Goal: Information Seeking & Learning: Learn about a topic

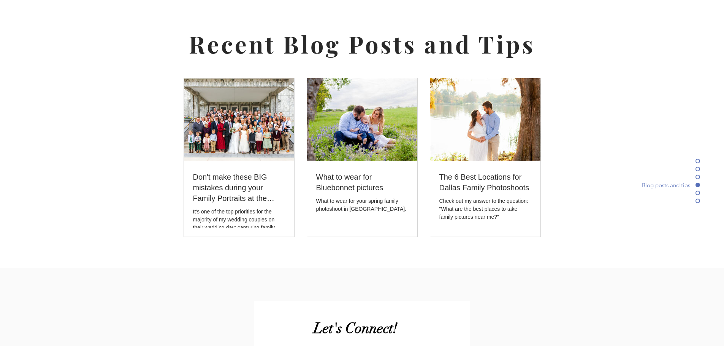
scroll to position [2281, 0]
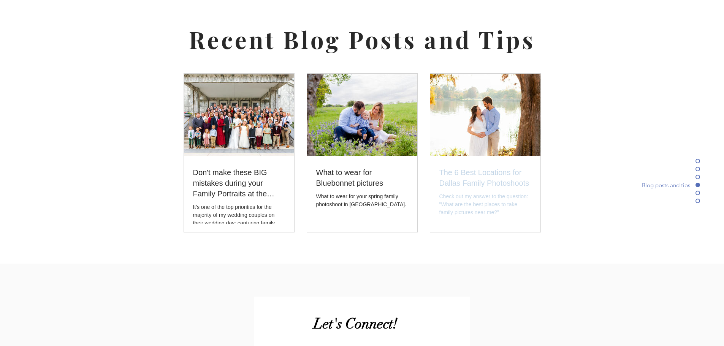
click at [512, 167] on h2 "The 6 Best Locations for Dallas Family Photoshoots" at bounding box center [485, 177] width 92 height 21
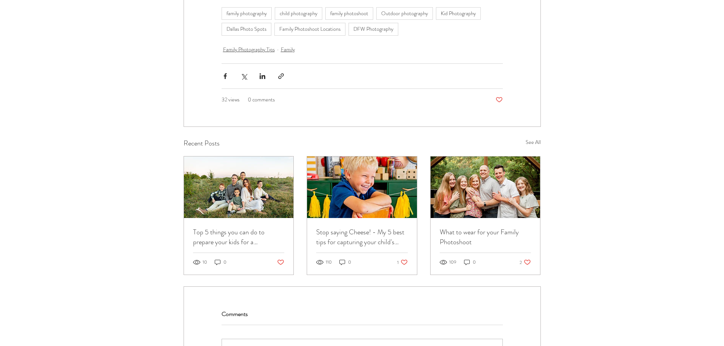
scroll to position [2737, 0]
click at [484, 227] on link "What to wear for your Family Photoshoot" at bounding box center [486, 237] width 92 height 20
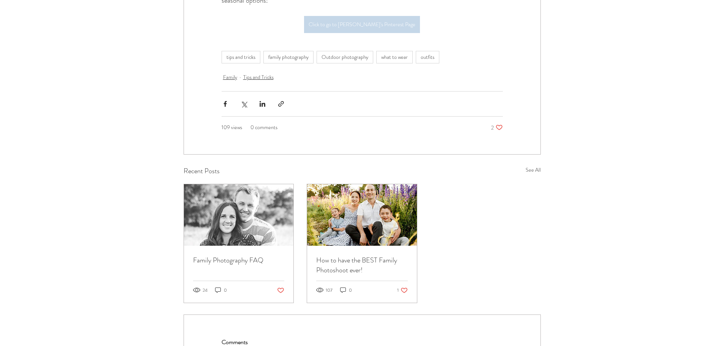
scroll to position [1825, 0]
